Goal: Book appointment/travel/reservation

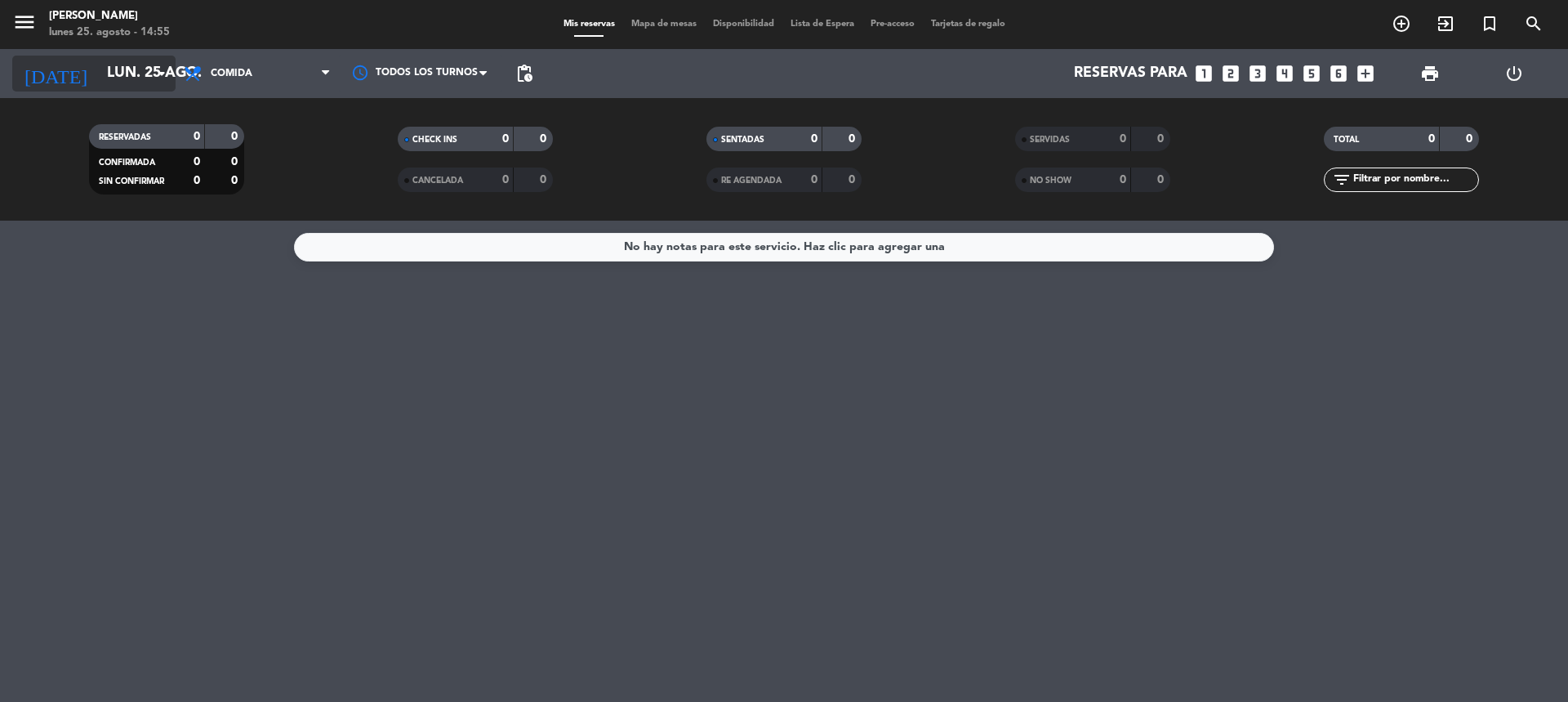
click at [129, 65] on input "lun. 25 ago." at bounding box center [193, 73] width 189 height 33
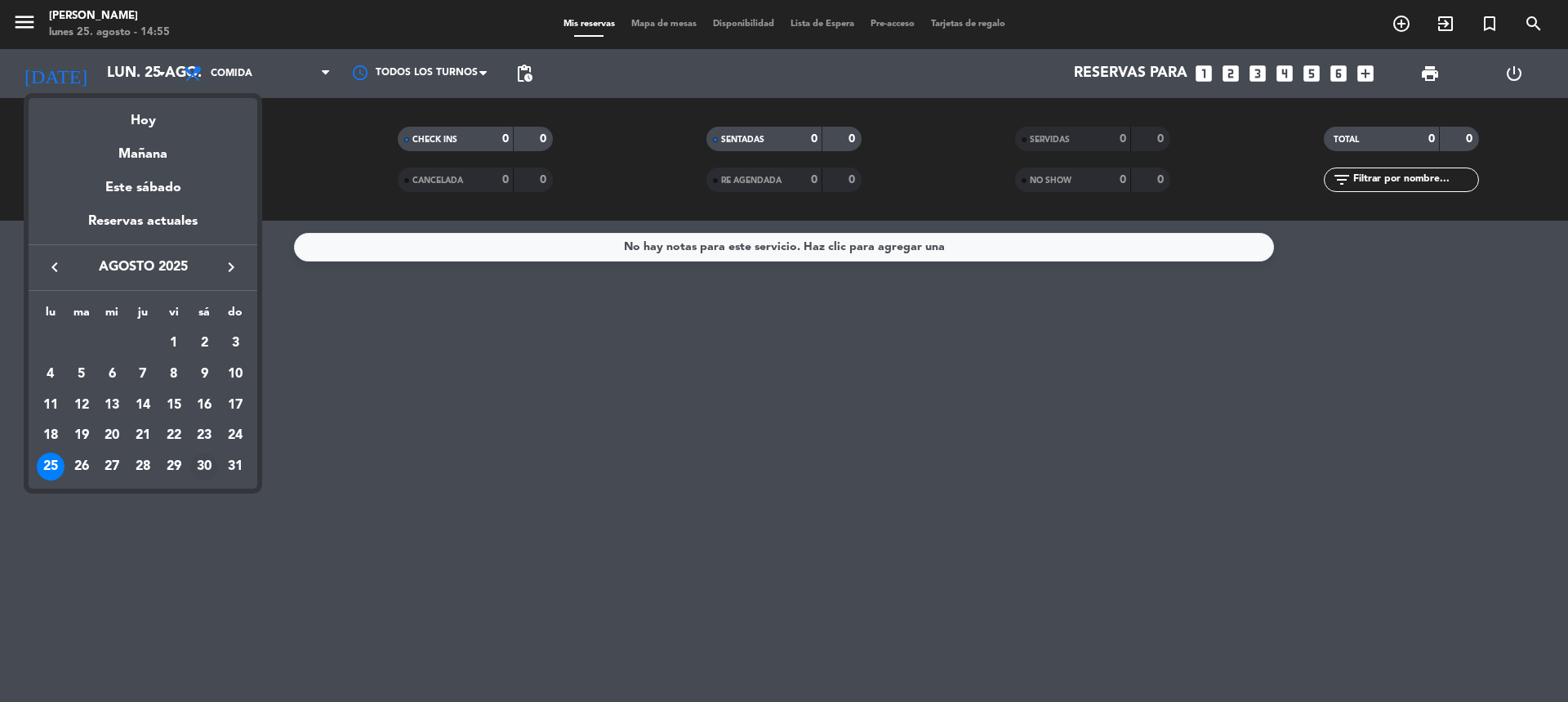
click at [211, 467] on div "30" at bounding box center [204, 466] width 27 height 27
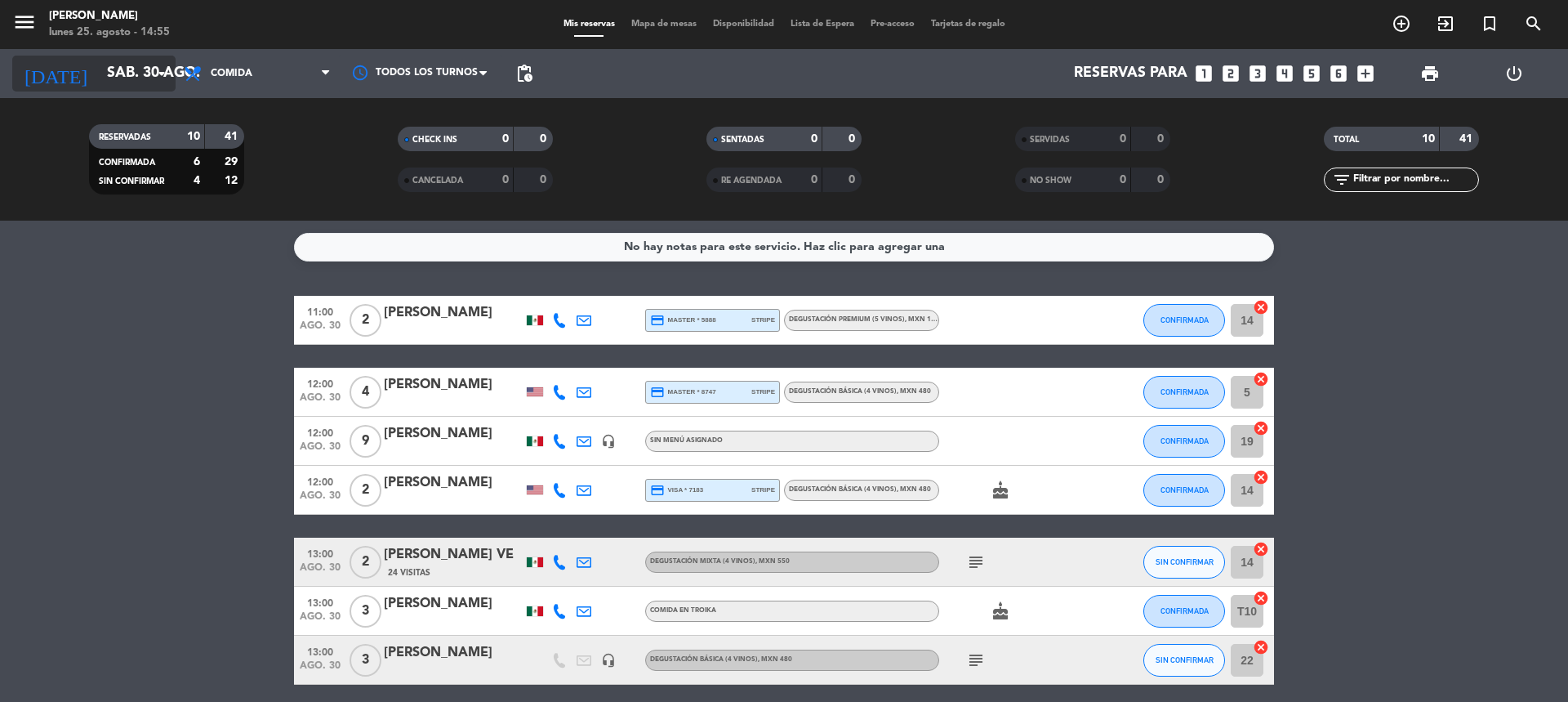
click at [159, 71] on icon "arrow_drop_down" at bounding box center [161, 73] width 19 height 19
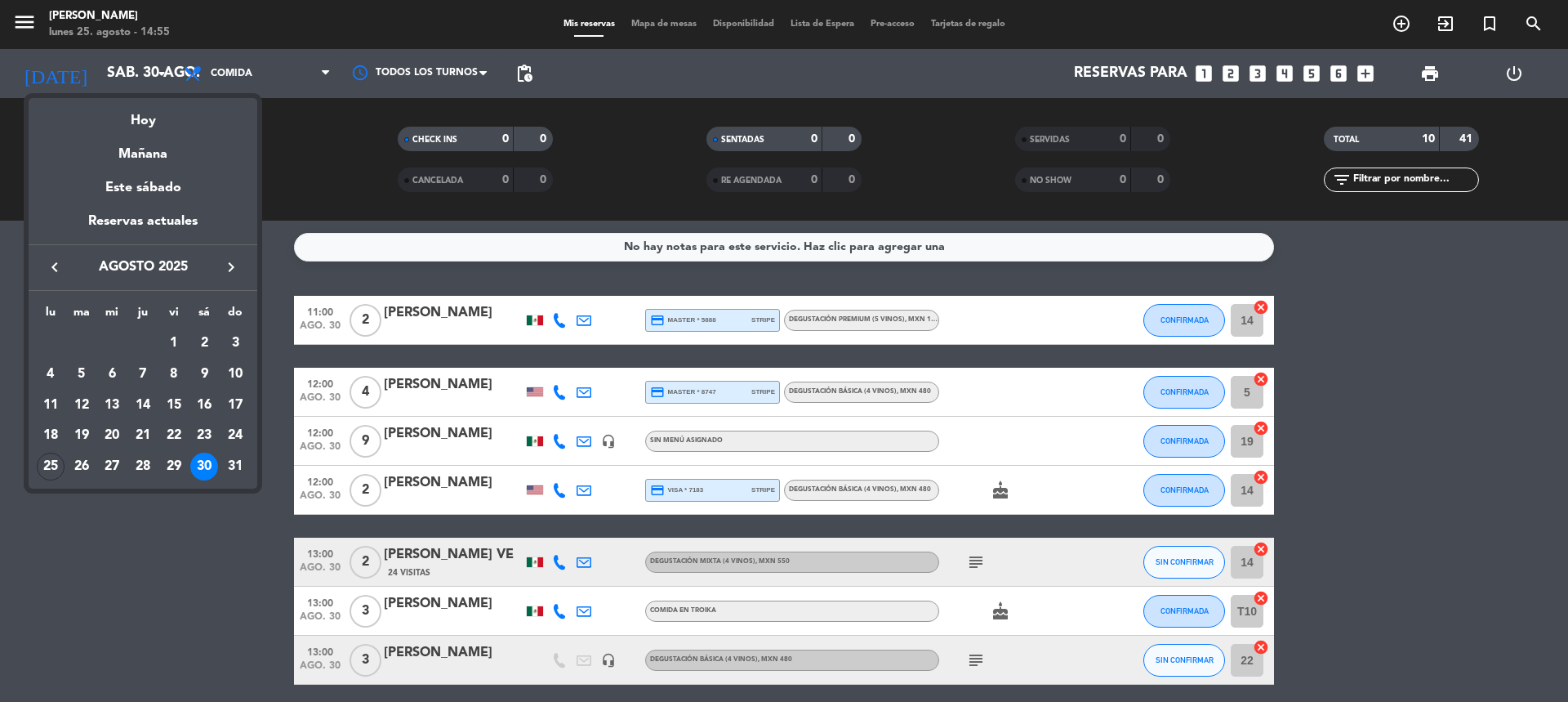
click at [237, 276] on icon "keyboard_arrow_right" at bounding box center [231, 267] width 19 height 19
click at [53, 431] on div "15" at bounding box center [50, 435] width 27 height 27
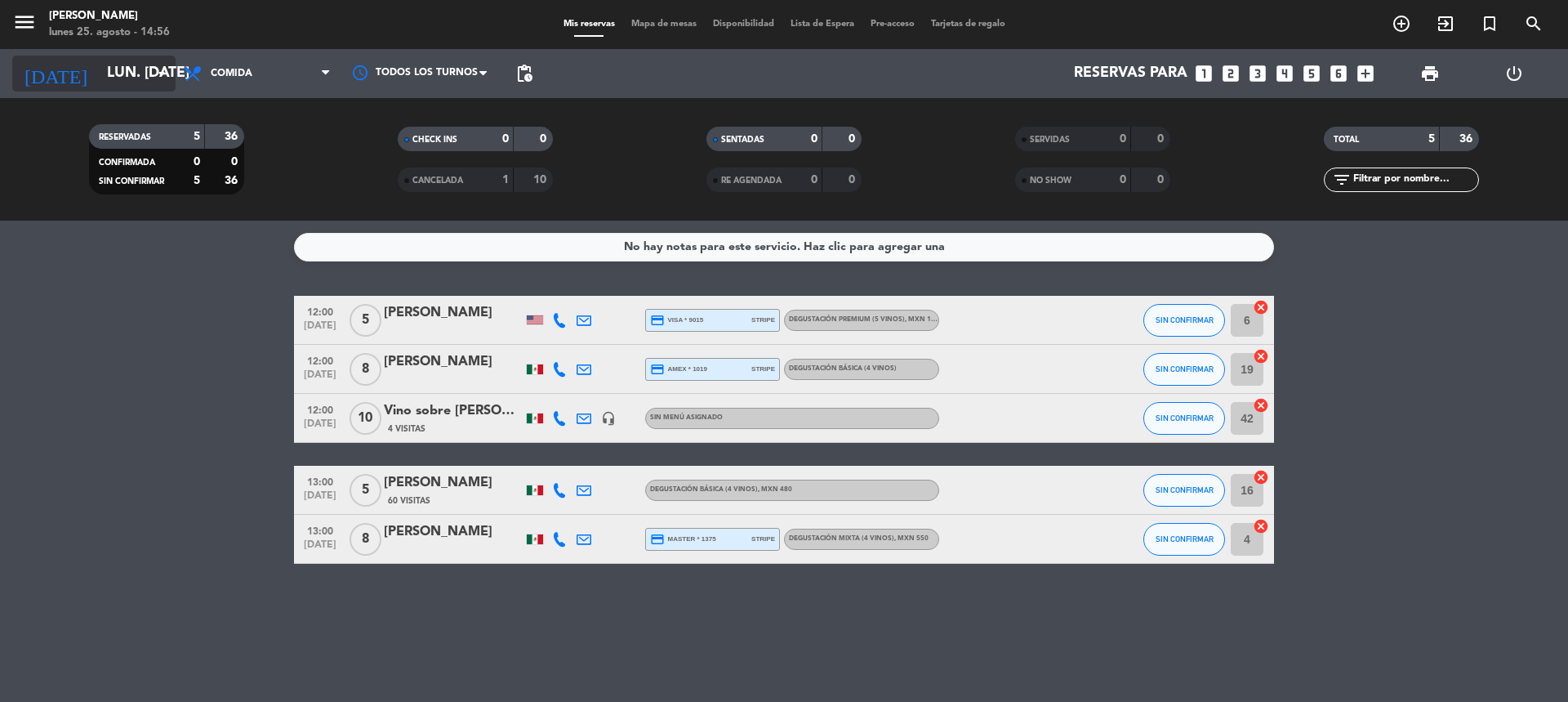
click at [130, 84] on input "lun. [DATE]" at bounding box center [193, 73] width 189 height 33
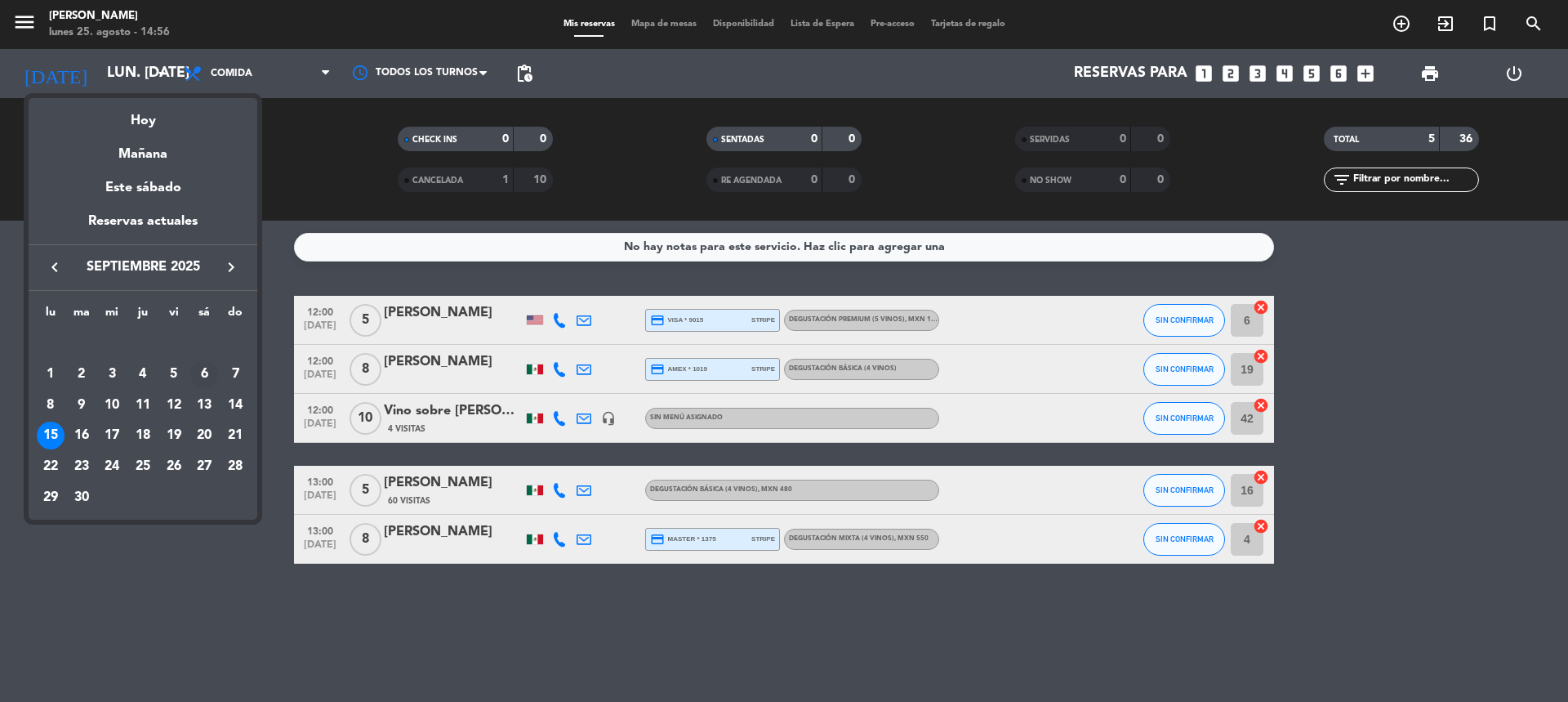
click at [205, 382] on div "6" at bounding box center [204, 374] width 27 height 27
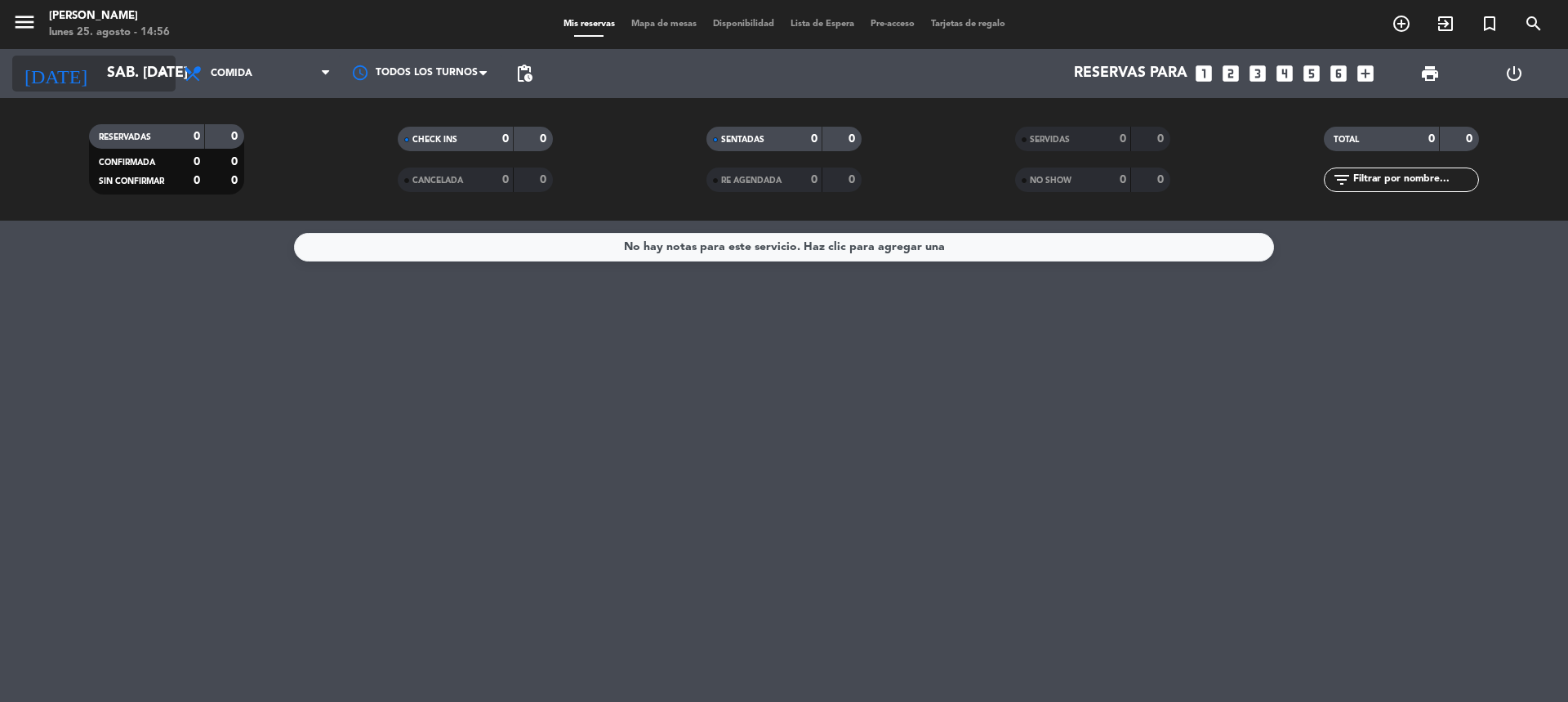
click at [152, 87] on input "sáb. [DATE]" at bounding box center [193, 73] width 189 height 33
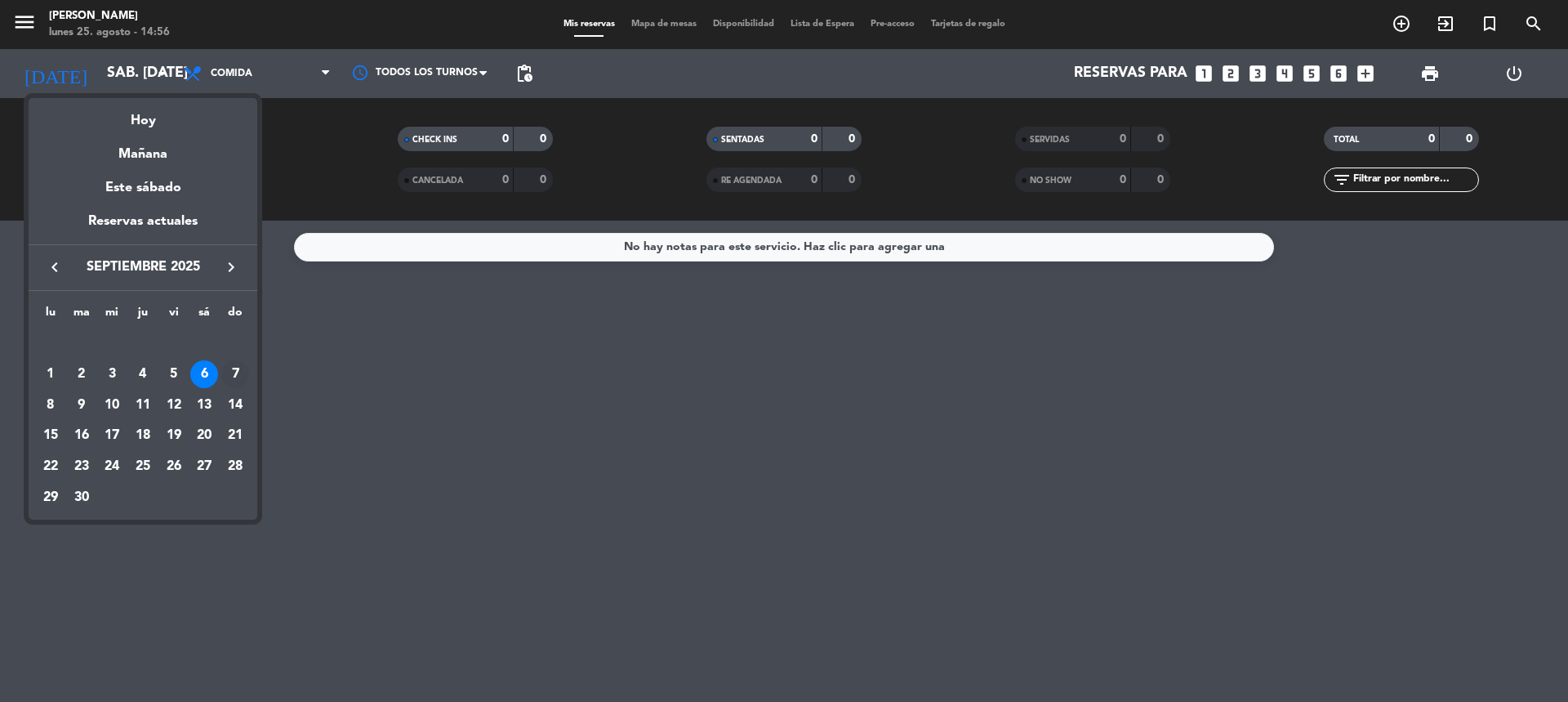
click at [238, 382] on div "7" at bounding box center [234, 374] width 27 height 27
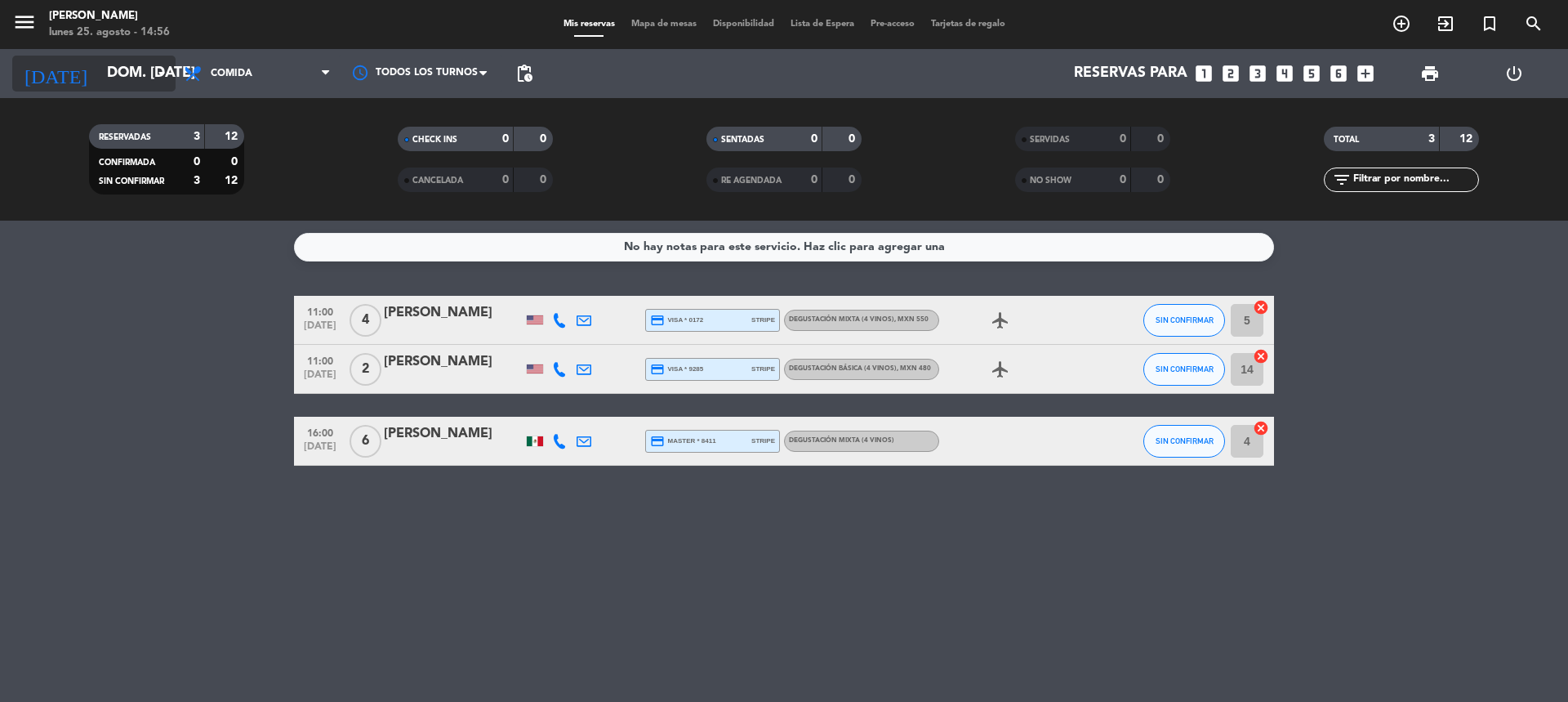
click at [116, 72] on input "dom. [DATE]" at bounding box center [193, 73] width 189 height 33
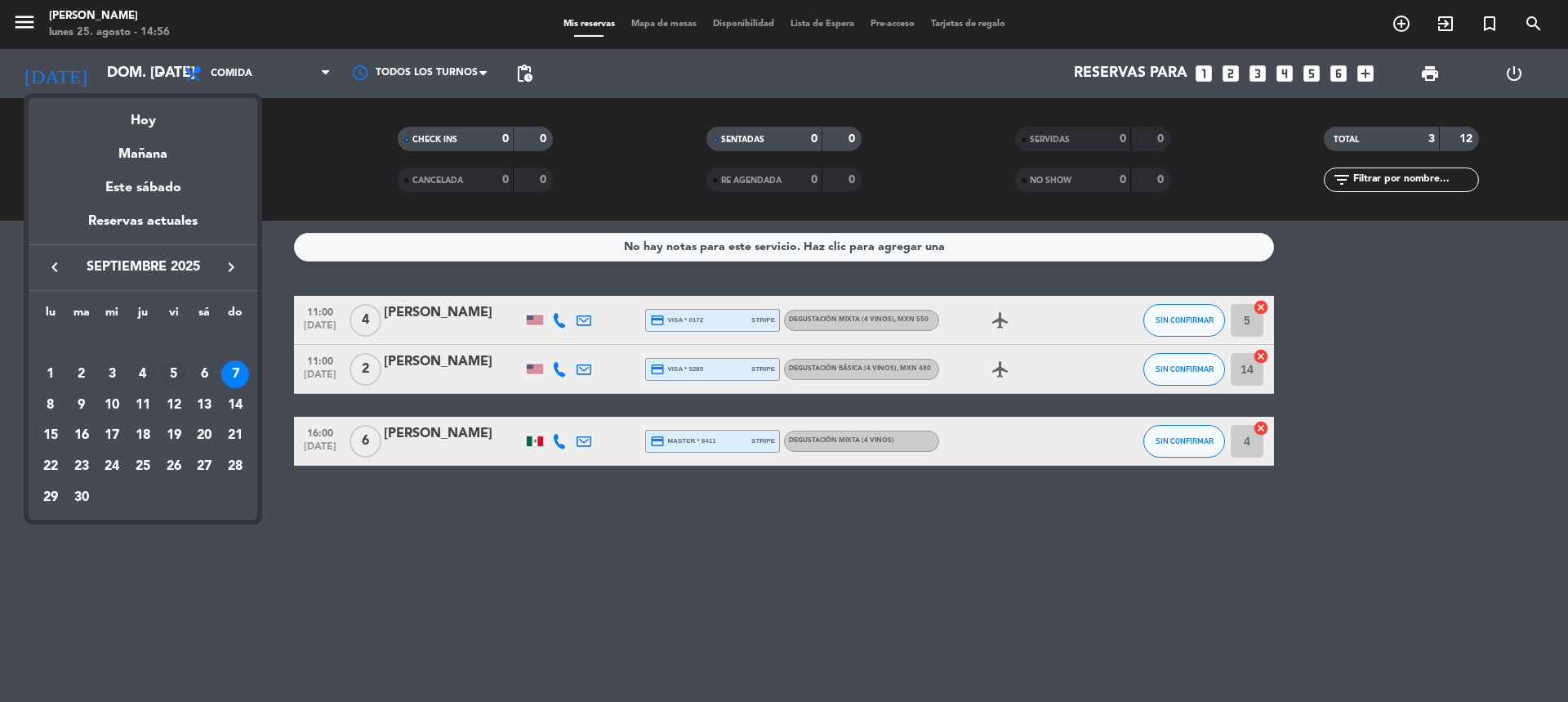
click at [174, 383] on div "5" at bounding box center [174, 374] width 27 height 27
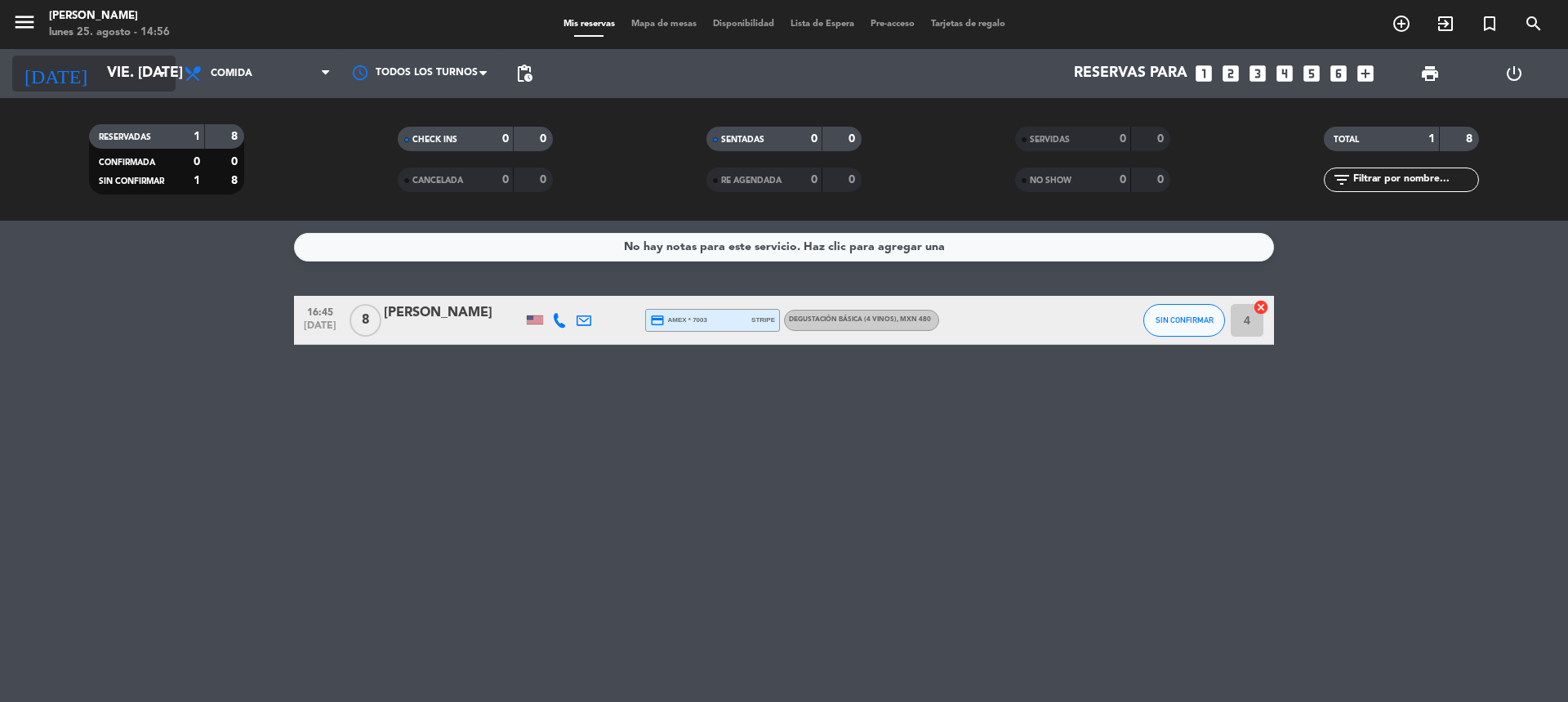
click at [145, 79] on input "vie. [DATE]" at bounding box center [193, 73] width 189 height 33
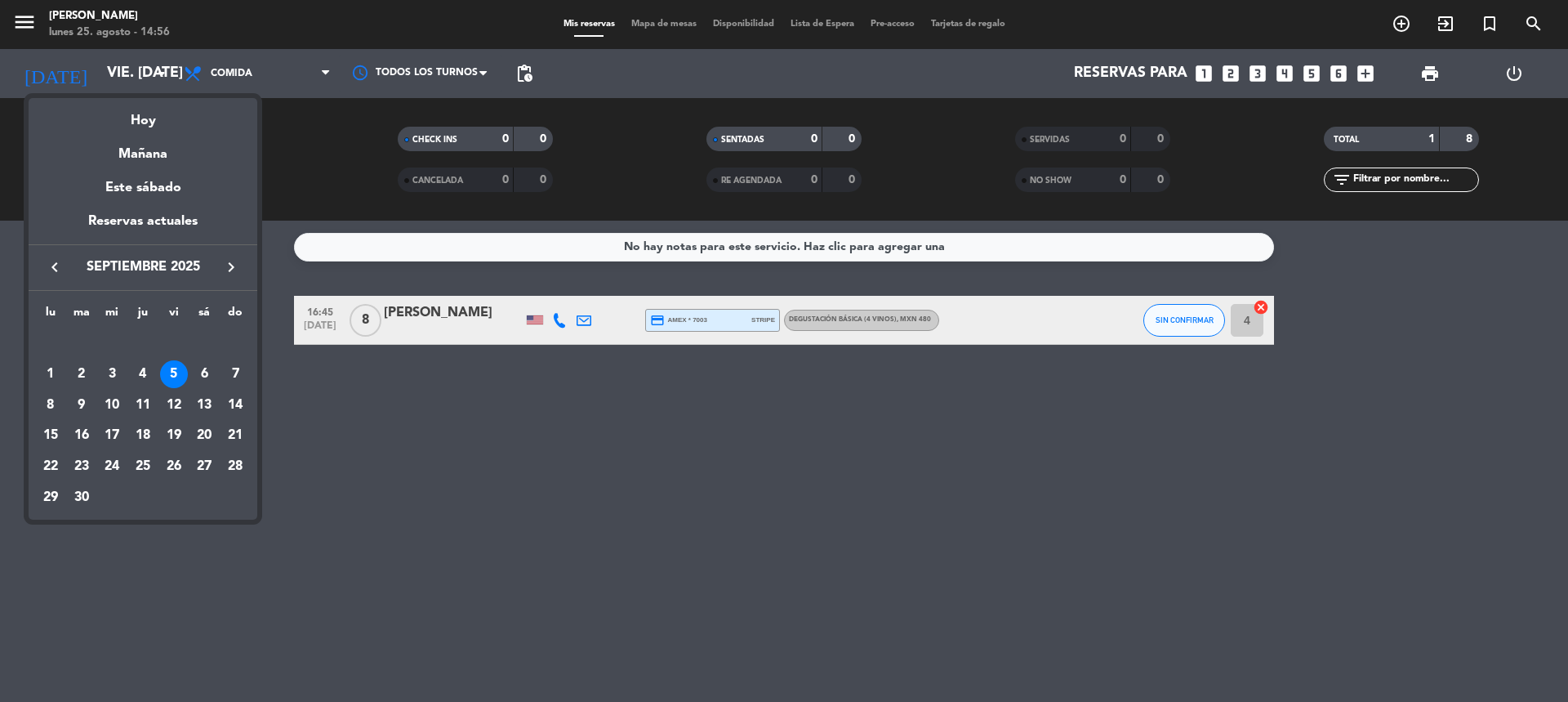
click at [54, 260] on icon "keyboard_arrow_left" at bounding box center [55, 267] width 19 height 19
click at [238, 275] on icon "keyboard_arrow_right" at bounding box center [231, 267] width 19 height 19
click at [205, 373] on div "6" at bounding box center [204, 374] width 27 height 27
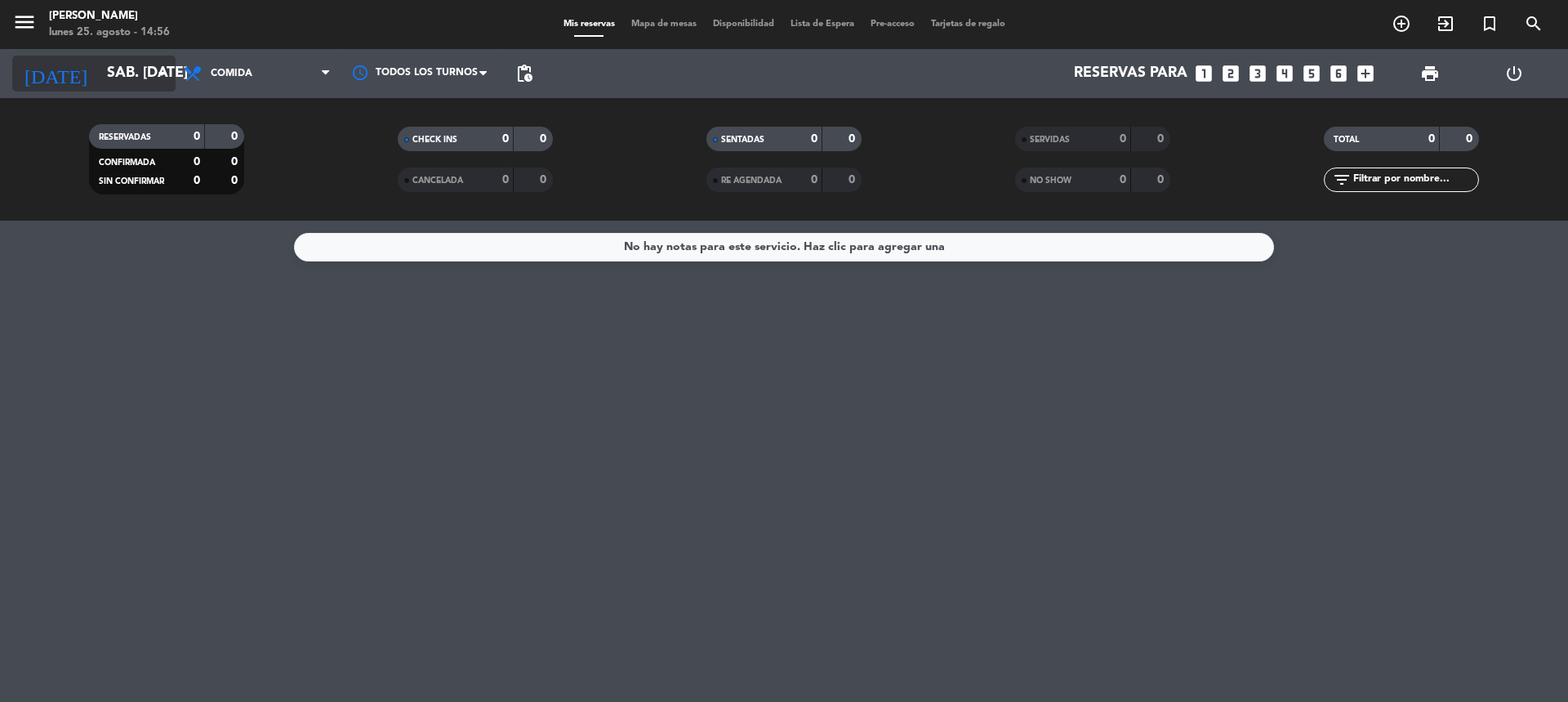
click at [131, 89] on input "sáb. [DATE]" at bounding box center [193, 73] width 189 height 33
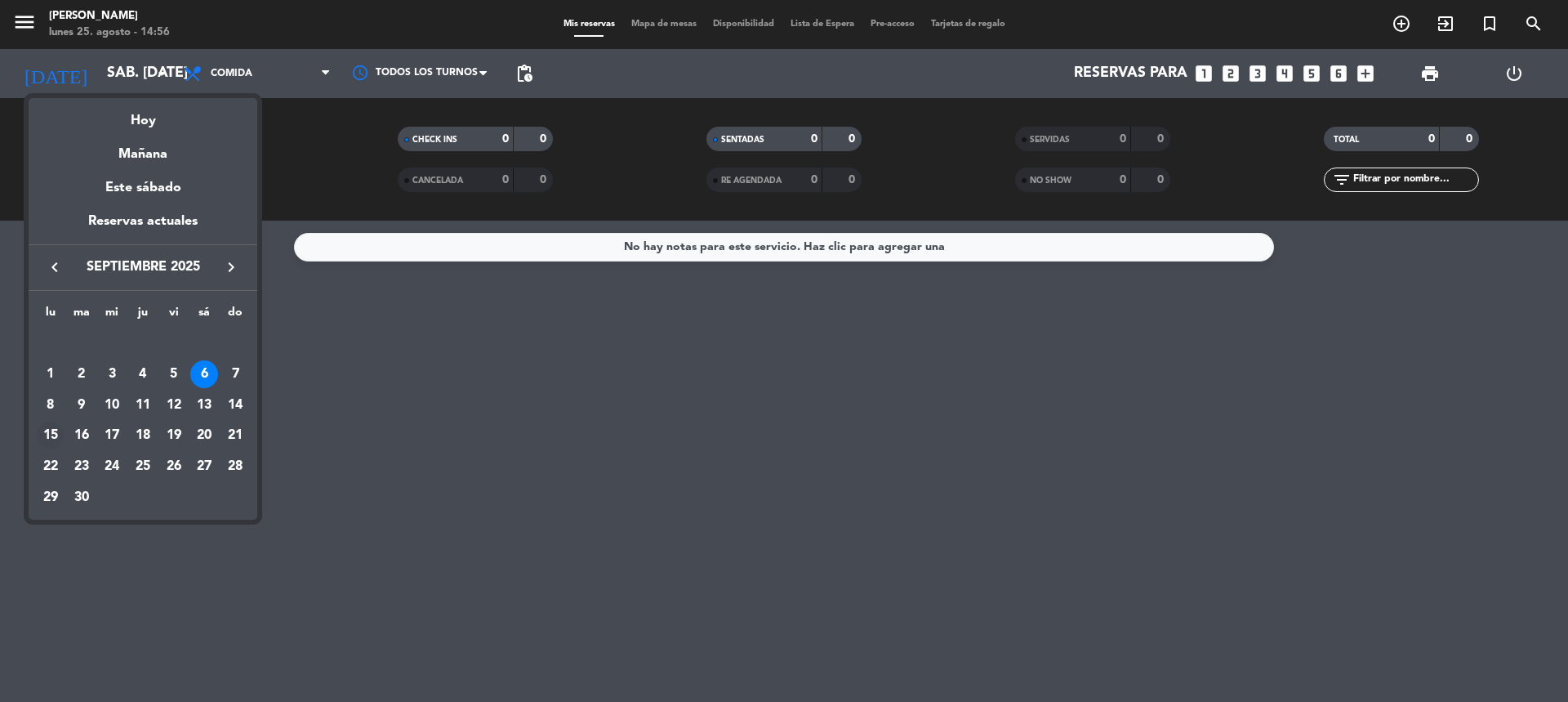
click at [52, 429] on div "15" at bounding box center [50, 435] width 27 height 27
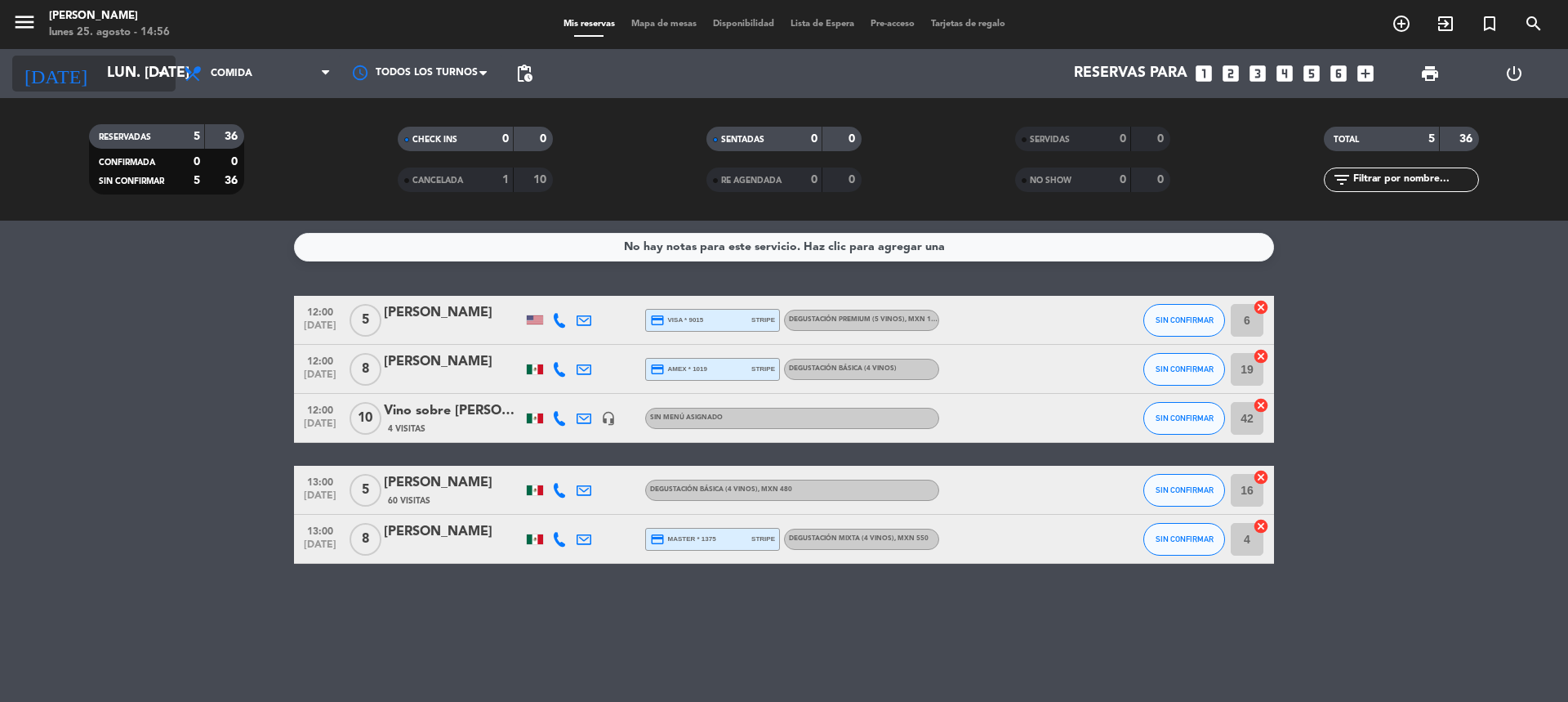
click at [134, 83] on input "lun. [DATE]" at bounding box center [193, 73] width 189 height 33
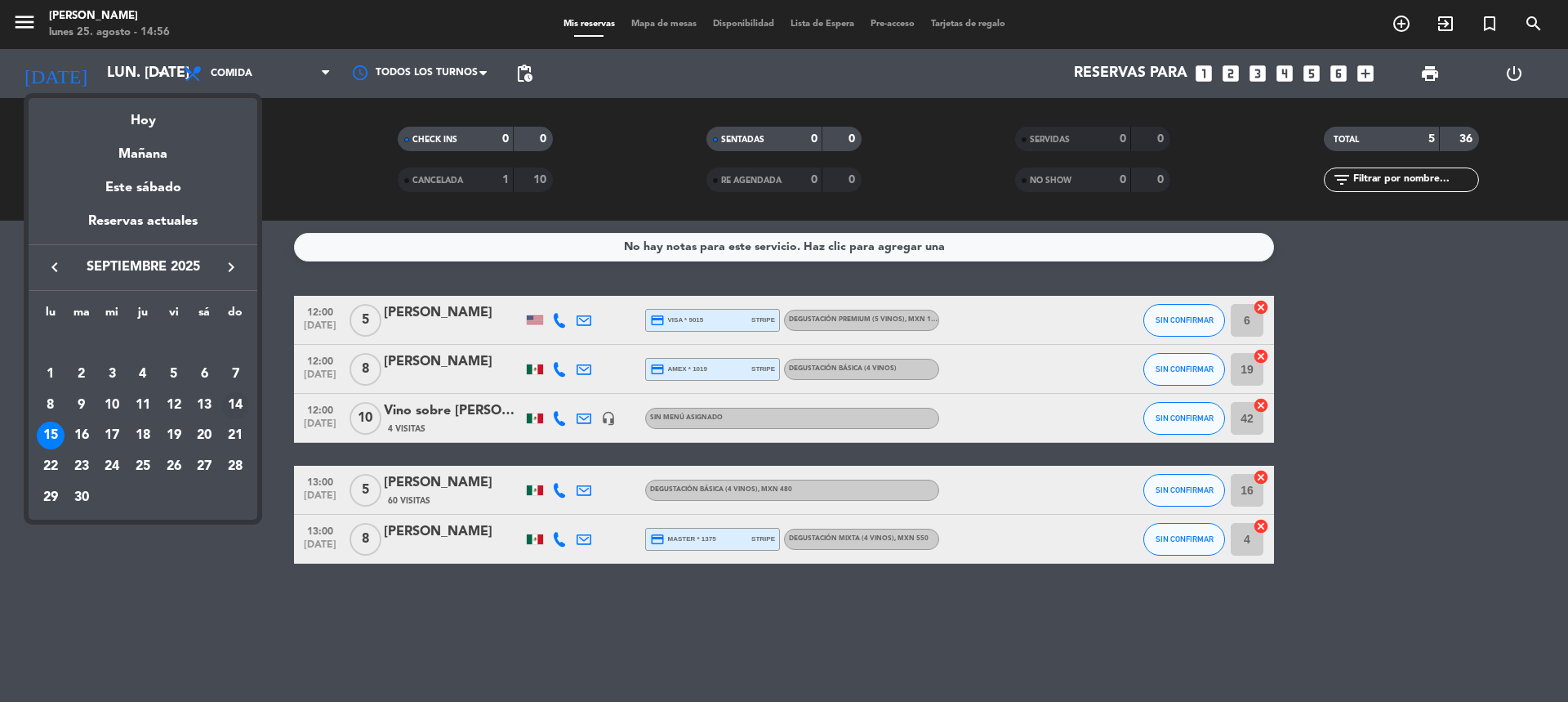
click at [238, 411] on div "14" at bounding box center [234, 405] width 27 height 27
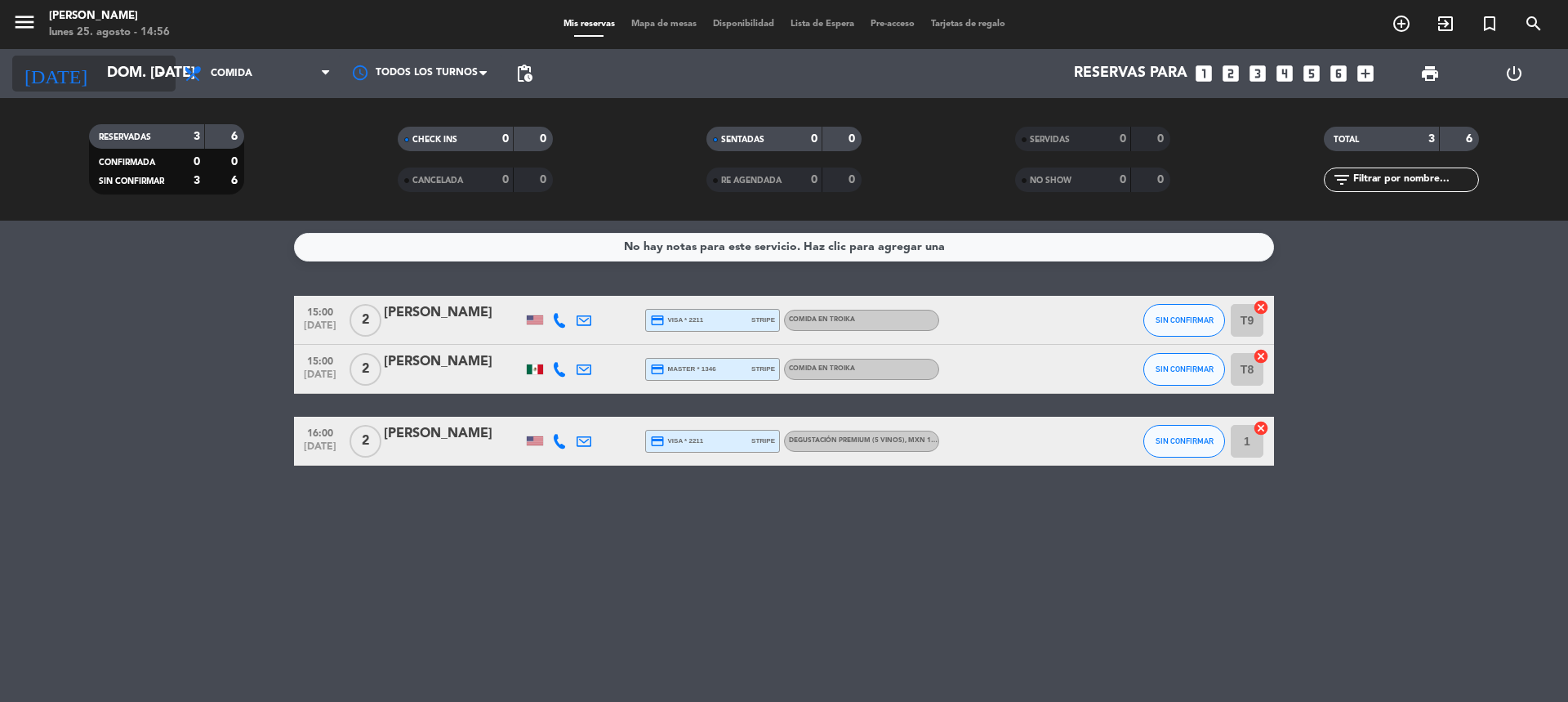
click at [122, 78] on input "dom. [DATE]" at bounding box center [193, 73] width 189 height 33
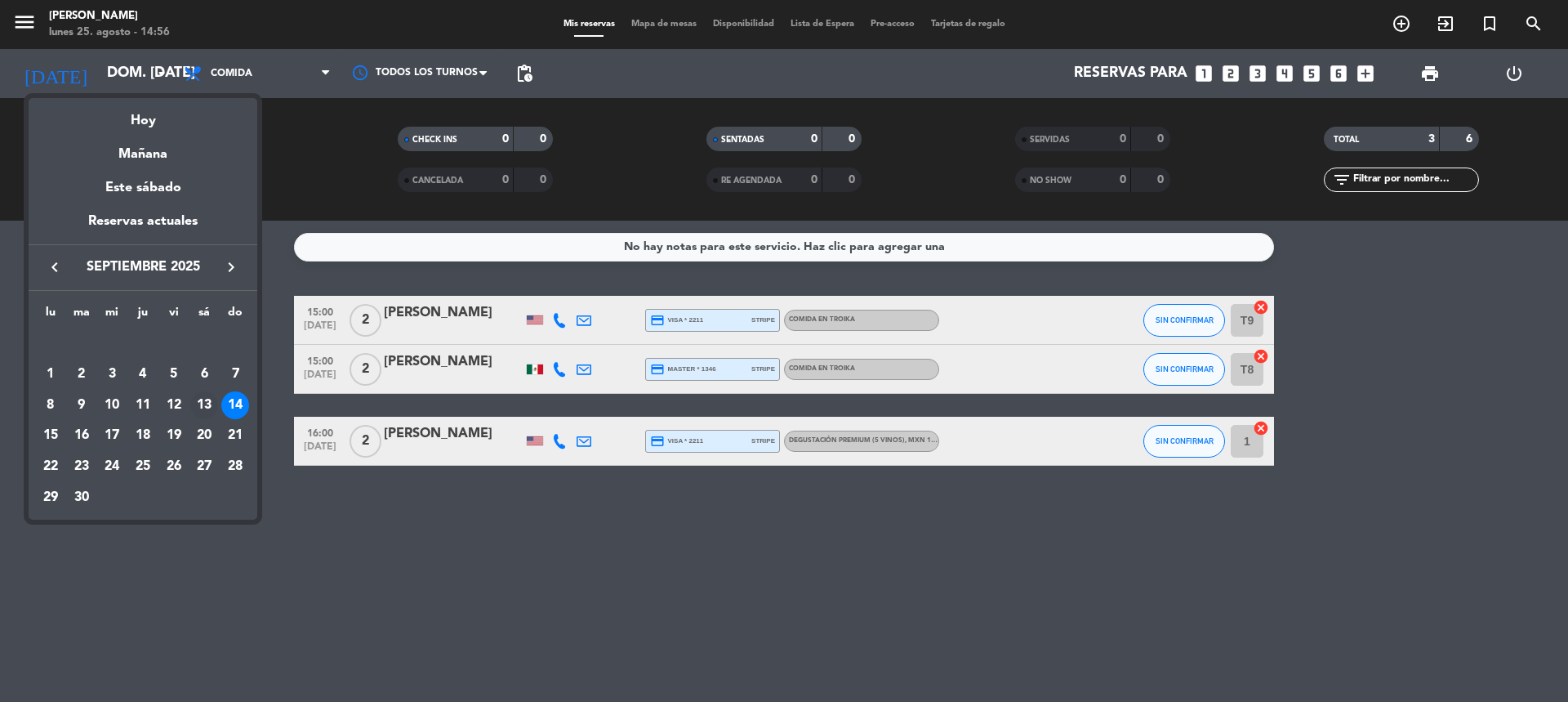
click at [211, 400] on div "13" at bounding box center [204, 405] width 27 height 27
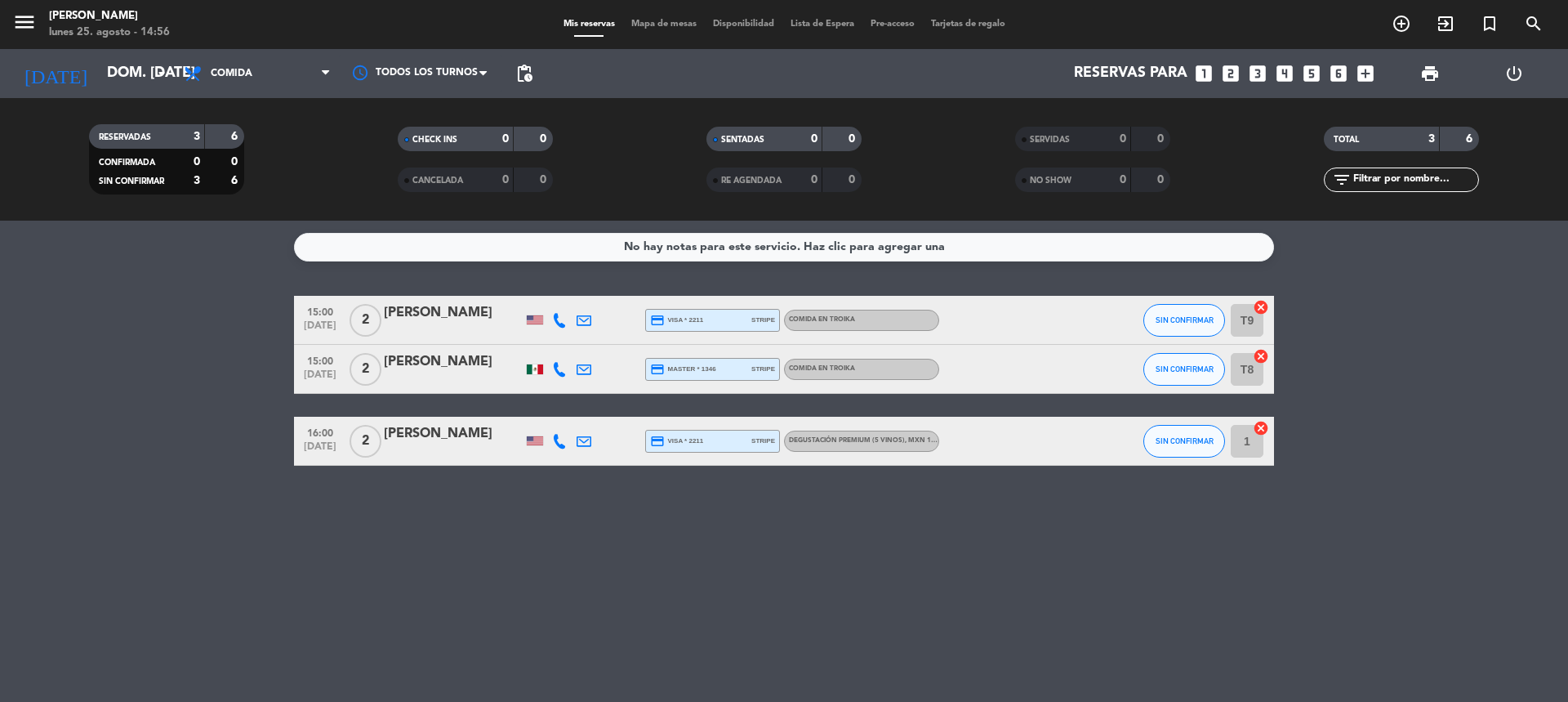
type input "sáb. [DATE]"
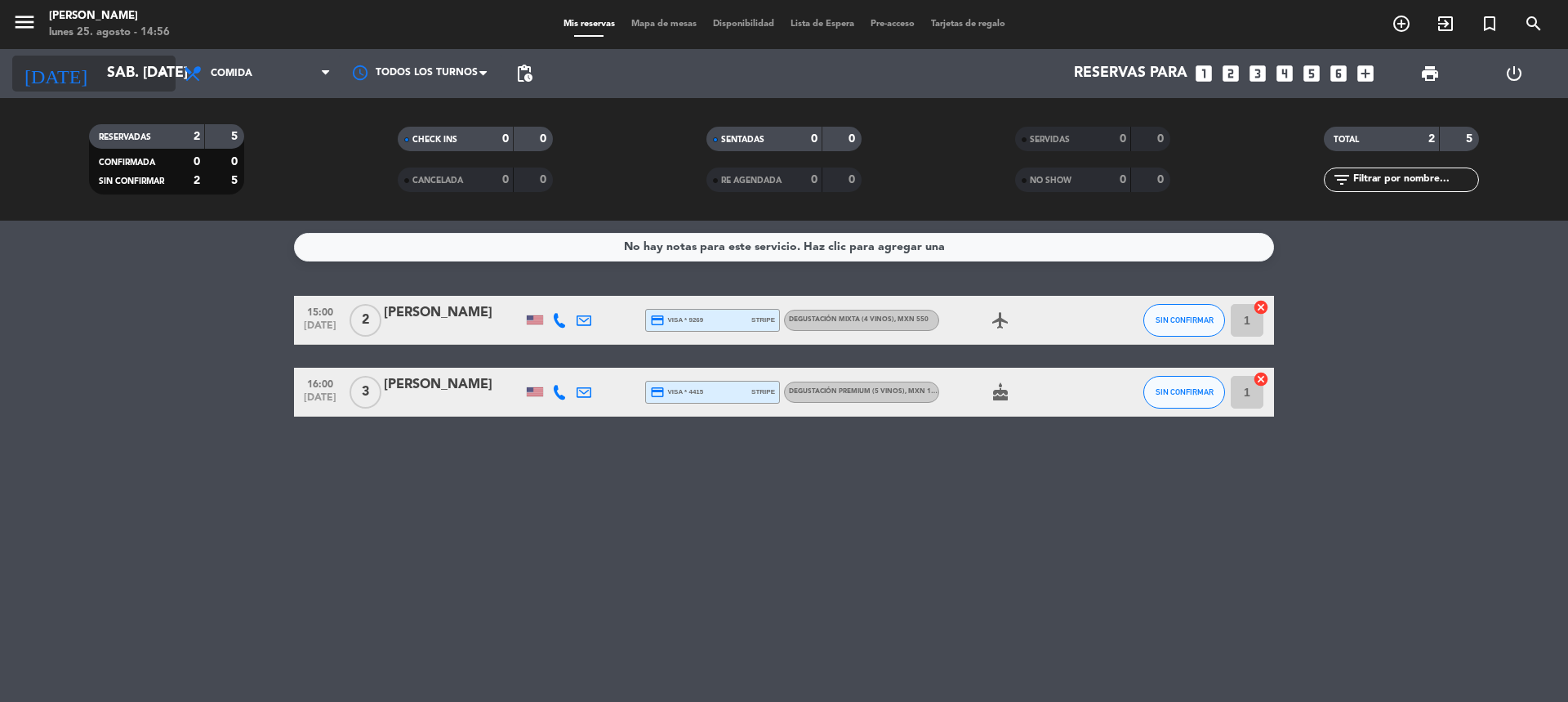
click at [146, 85] on input "sáb. [DATE]" at bounding box center [193, 73] width 189 height 33
